Goal: Information Seeking & Learning: Understand process/instructions

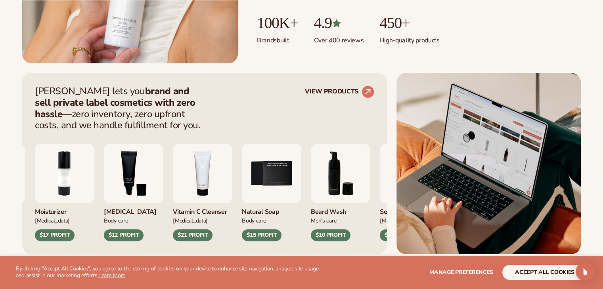
scroll to position [257, 0]
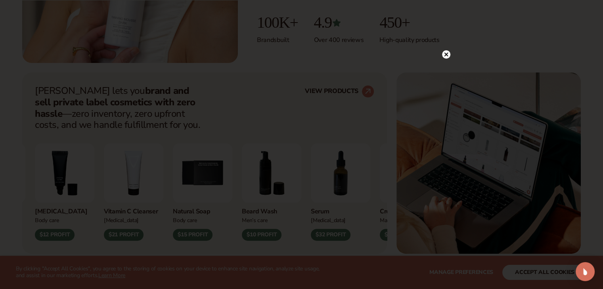
click at [444, 55] on icon at bounding box center [446, 54] width 4 height 4
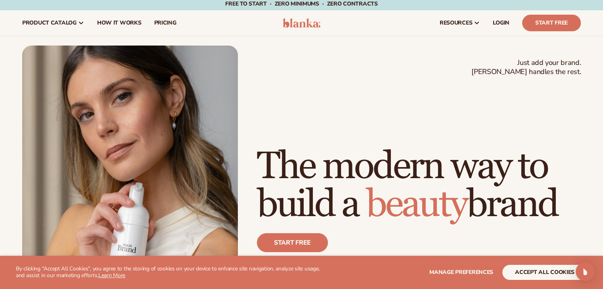
scroll to position [0, 0]
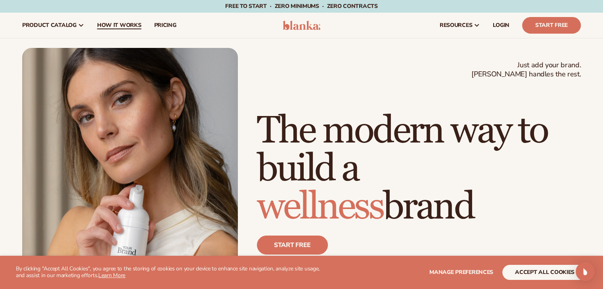
click at [113, 19] on link "How It Works" at bounding box center [119, 25] width 57 height 25
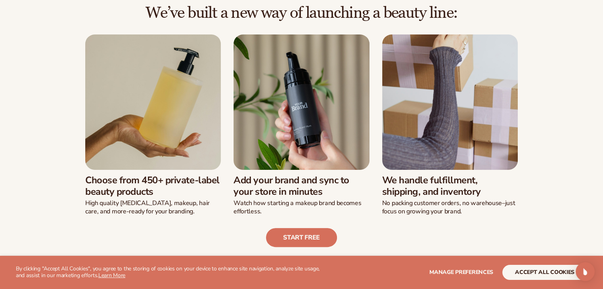
scroll to position [201, 0]
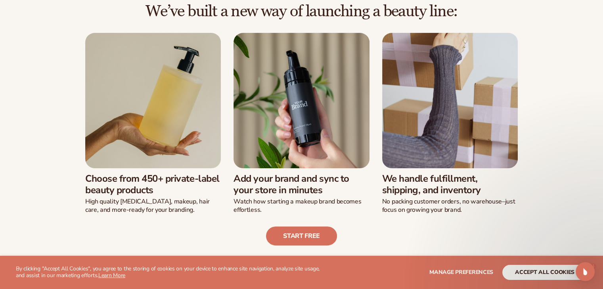
click at [192, 134] on img at bounding box center [152, 100] width 135 height 135
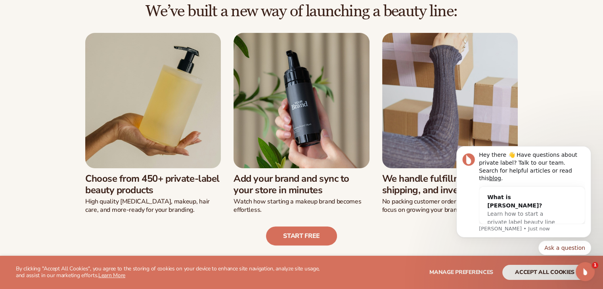
scroll to position [0, 0]
